Goal: Find specific fact: Find specific fact

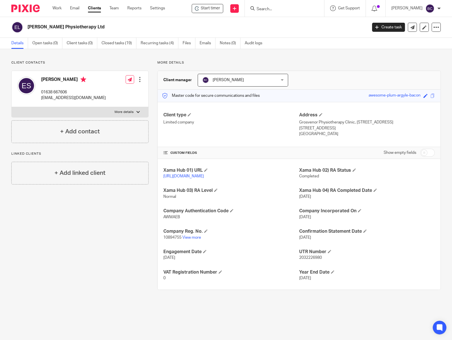
click at [281, 10] on input "Search" at bounding box center [281, 9] width 51 height 5
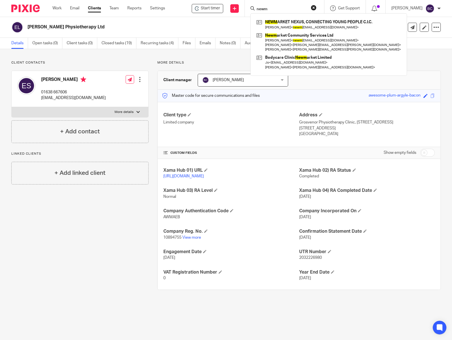
type input "newm"
click button "submit" at bounding box center [0, 0] width 0 height 0
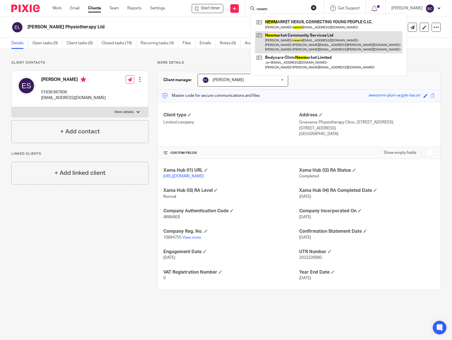
click at [286, 35] on link at bounding box center [328, 42] width 147 height 22
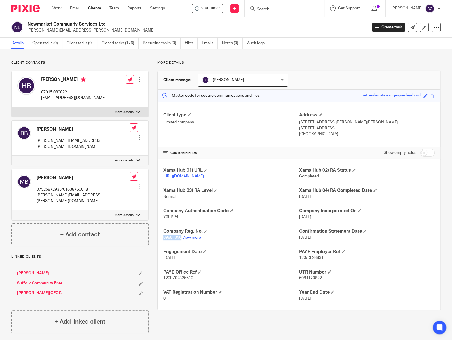
drag, startPoint x: 161, startPoint y: 242, endPoint x: 179, endPoint y: 243, distance: 18.5
click at [179, 243] on div "Xama Hub 01) URL [URL][DOMAIN_NAME] Xama Hub 02) RA Status Completed Xama Hub 0…" at bounding box center [299, 234] width 283 height 151
copy span "09881396"
drag, startPoint x: 162, startPoint y: 222, endPoint x: 178, endPoint y: 223, distance: 15.3
click at [178, 220] on p "Y9PPP4" at bounding box center [231, 217] width 136 height 6
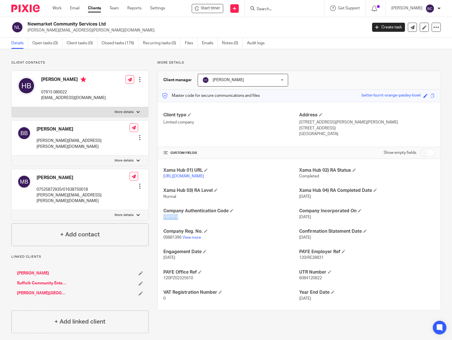
copy span "Y9PPP4"
